Goal: Information Seeking & Learning: Understand process/instructions

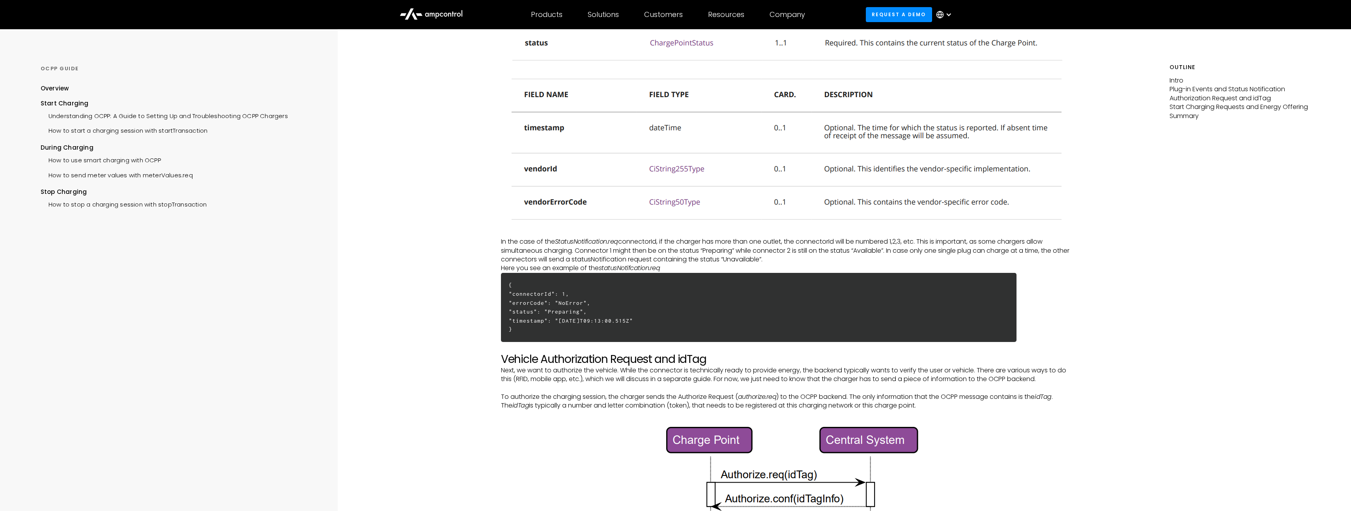
scroll to position [717, 0]
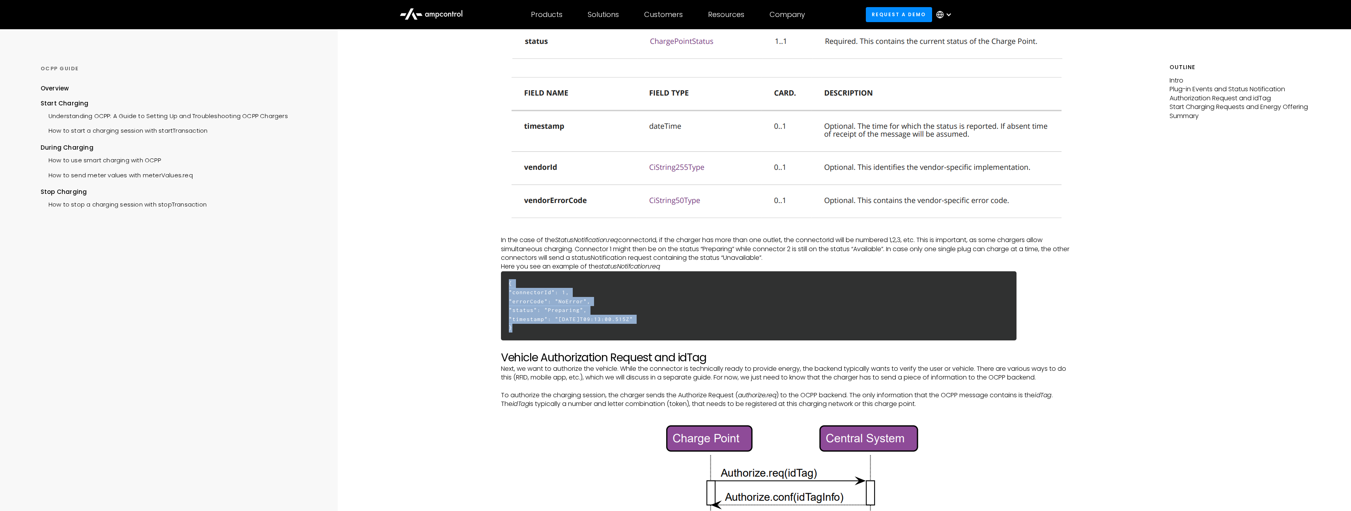
drag, startPoint x: 507, startPoint y: 310, endPoint x: 499, endPoint y: 292, distance: 19.4
copy h6 "{ "connectorId": 1, "errorCode": "NoError", "status": "Preparing", "timestamp":…"
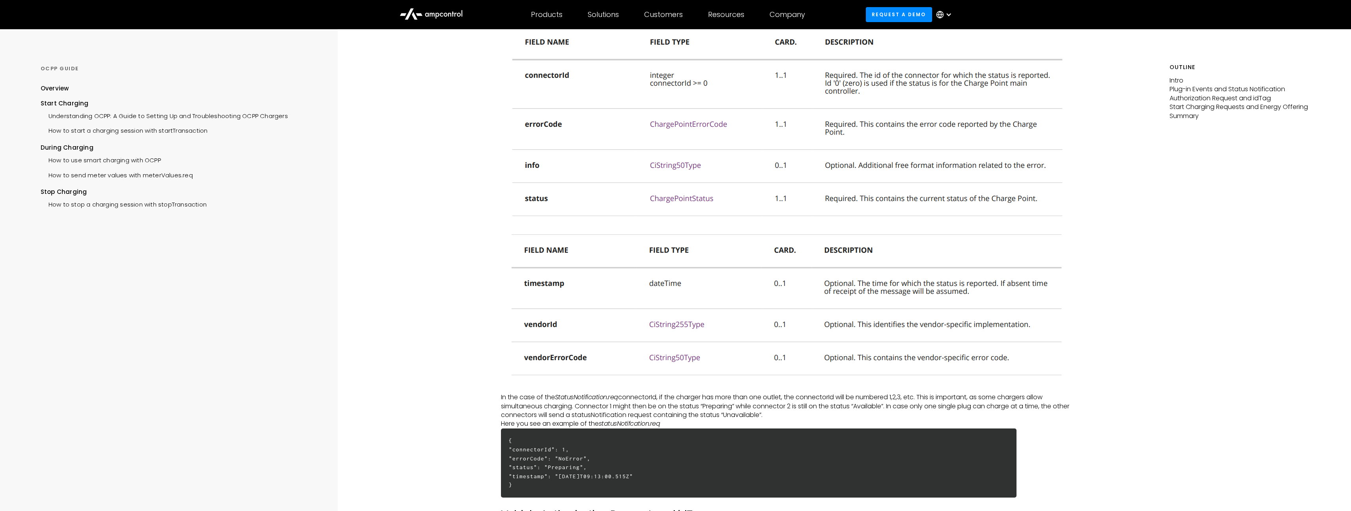
scroll to position [552, 0]
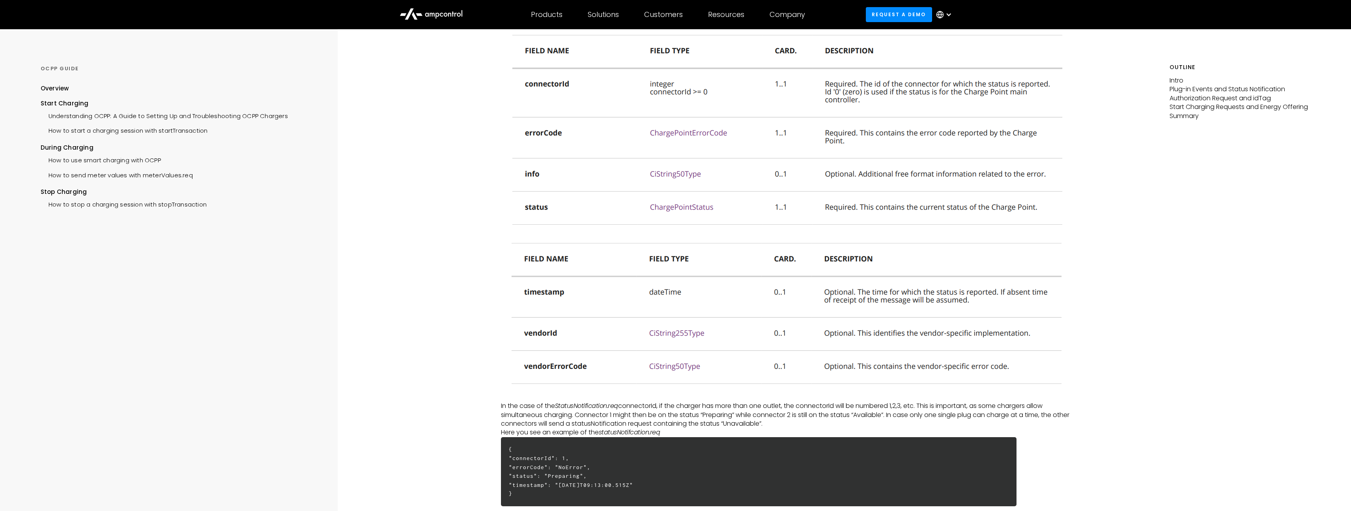
click at [687, 183] on img at bounding box center [787, 128] width 555 height 209
click at [687, 145] on img at bounding box center [787, 128] width 555 height 209
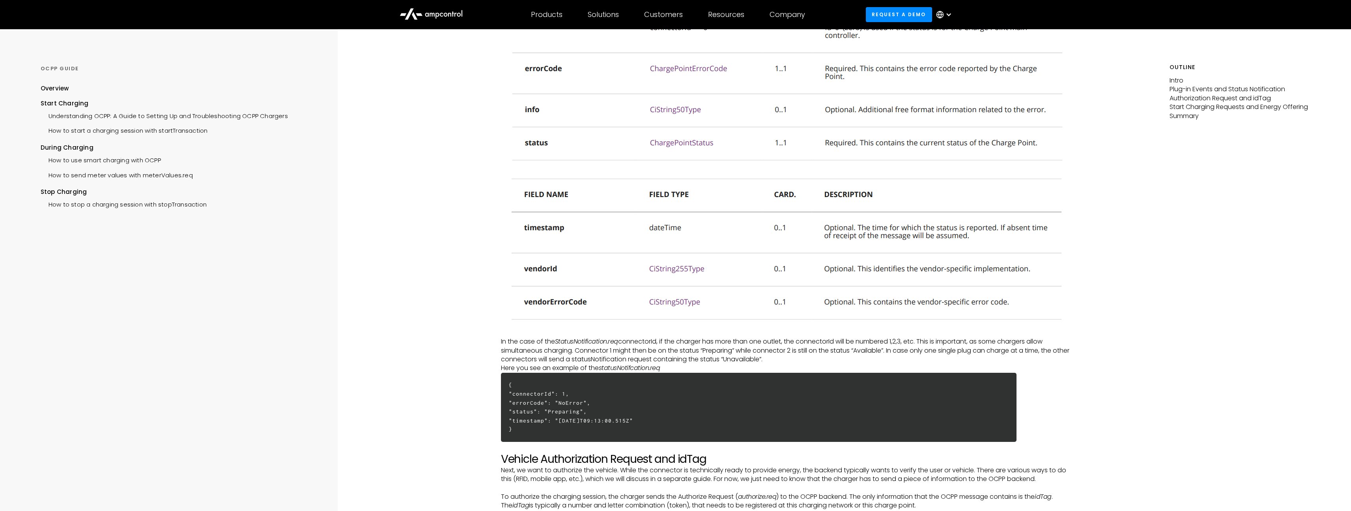
scroll to position [711, 0]
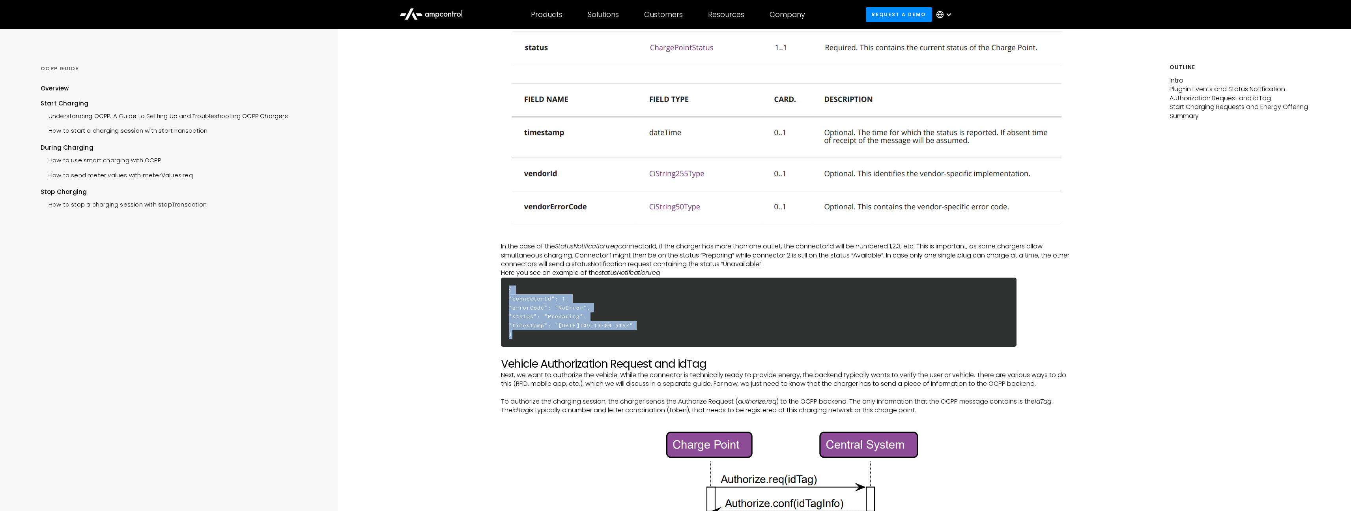
drag, startPoint x: 520, startPoint y: 349, endPoint x: 503, endPoint y: 296, distance: 56.3
click at [503, 296] on h6 "{ "connectorId": 1, "errorCode": "NoError", "status": "Preparing", "timestamp":…" at bounding box center [759, 311] width 516 height 69
copy h6 "{ "connectorId": 1, "errorCode": "NoError", "status": "Preparing", "timestamp":…"
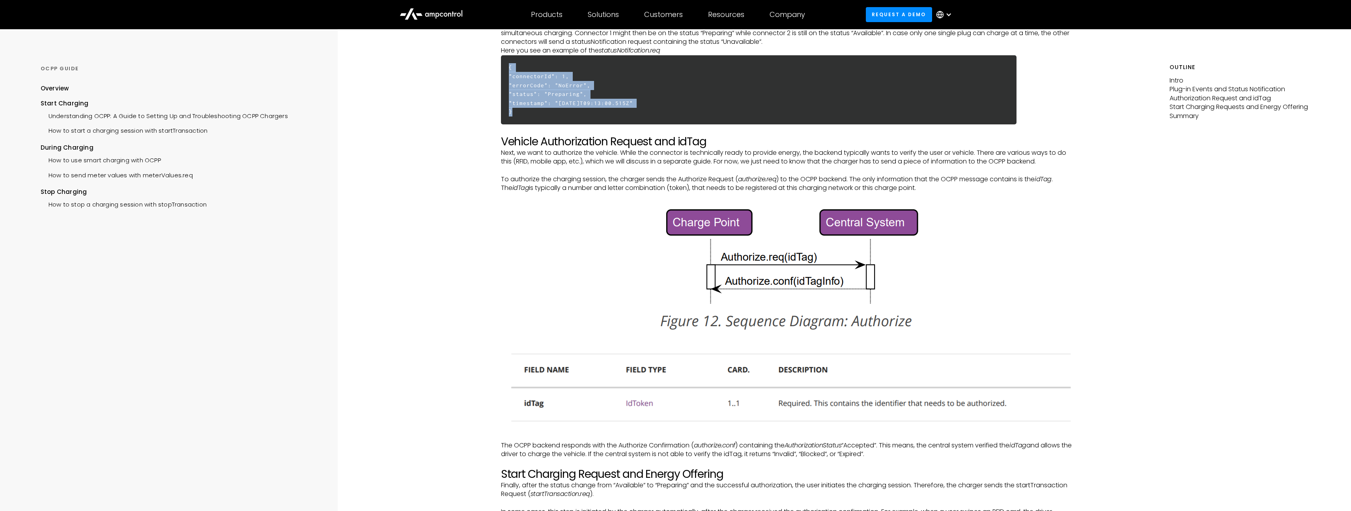
scroll to position [875, 0]
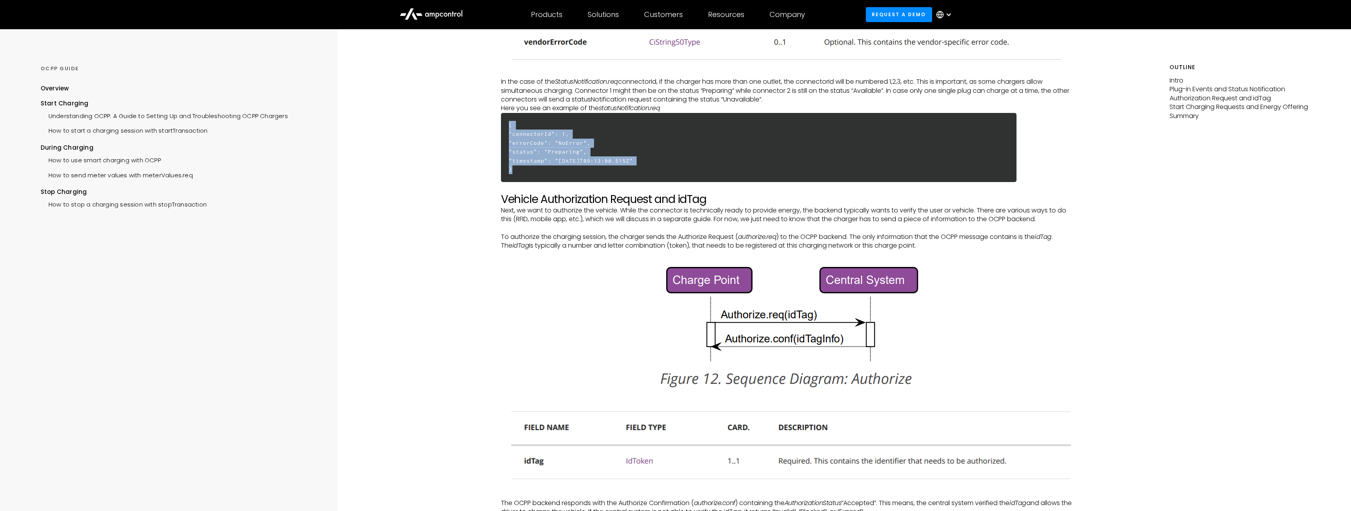
click at [546, 159] on h6 "{ "connectorId": 1, "errorCode": "NoError", "status": "Preparing", "timestamp":…" at bounding box center [759, 147] width 516 height 69
drag, startPoint x: 519, startPoint y: 185, endPoint x: 503, endPoint y: 132, distance: 54.8
click at [503, 131] on h6 "{ "connectorId": 1, "errorCode": "NoError", "status": "Preparing", "timestamp":…" at bounding box center [759, 147] width 516 height 69
copy h6 "{ "connectorId": 1, "errorCode": "NoError", "status": "Preparing", "timestamp":…"
